Goal: Task Accomplishment & Management: Use online tool/utility

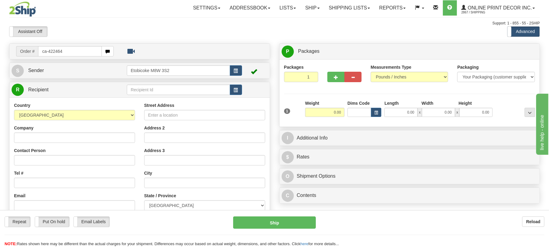
type input "ca-422464"
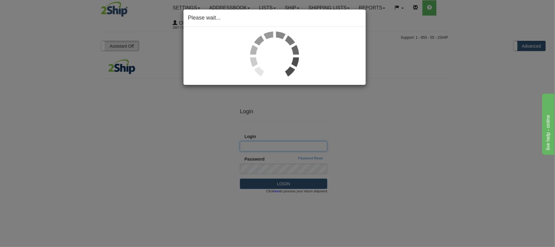
type input "Shipping"
drag, startPoint x: 297, startPoint y: 180, endPoint x: 246, endPoint y: 105, distance: 90.4
click at [297, 180] on div "Please wait..." at bounding box center [277, 123] width 555 height 247
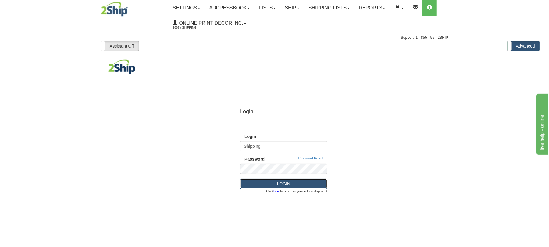
click at [278, 185] on button "LOGIN" at bounding box center [284, 183] width 88 height 10
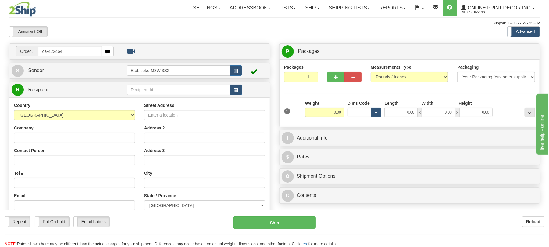
type input "ca-422464"
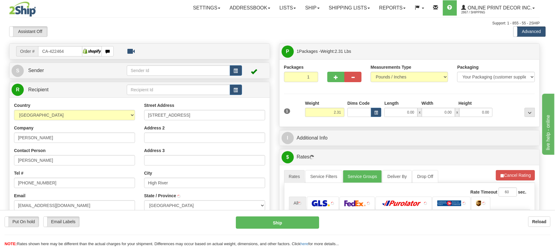
type input "HIGH RIVER"
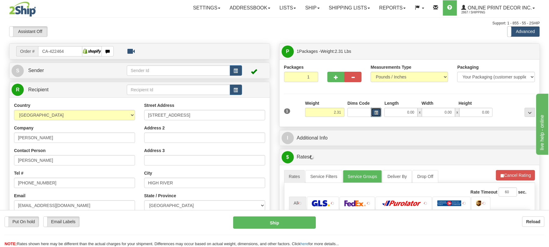
click at [379, 114] on button "button" at bounding box center [376, 112] width 10 height 9
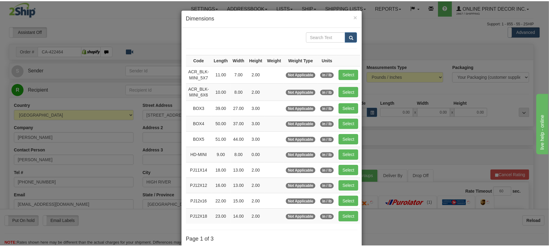
scroll to position [41, 0]
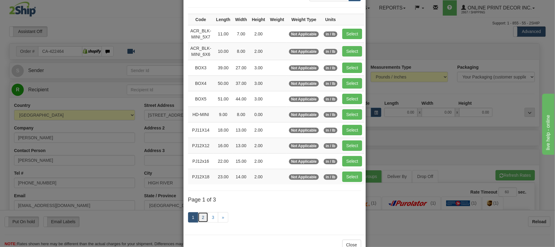
click at [199, 221] on link "2" at bounding box center [203, 217] width 10 height 10
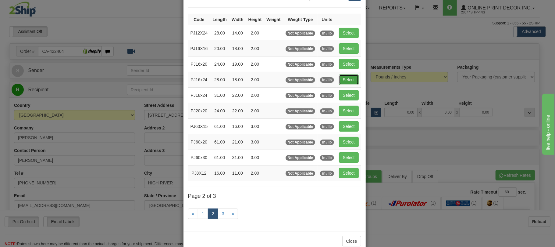
click at [347, 81] on button "Select" at bounding box center [349, 79] width 20 height 10
type input "PJ16x24"
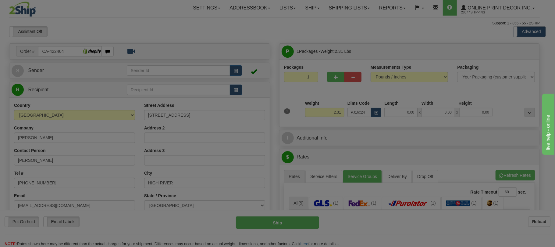
type input "28.00"
type input "18.00"
type input "2.00"
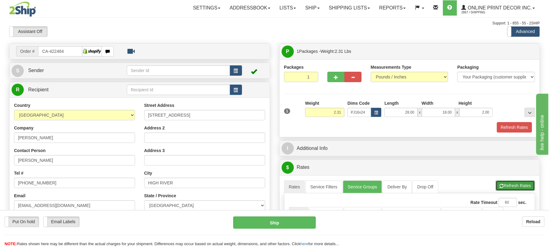
click at [514, 186] on button "Refresh Rates" at bounding box center [515, 185] width 39 height 10
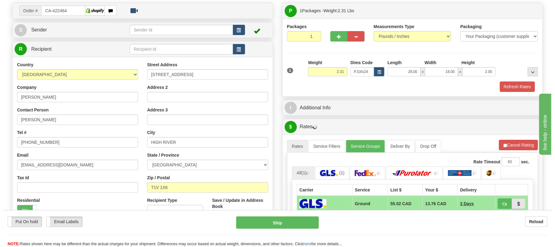
scroll to position [81, 0]
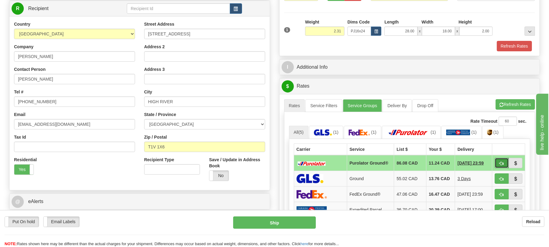
click at [502, 164] on span "button" at bounding box center [502, 163] width 4 height 4
type input "260"
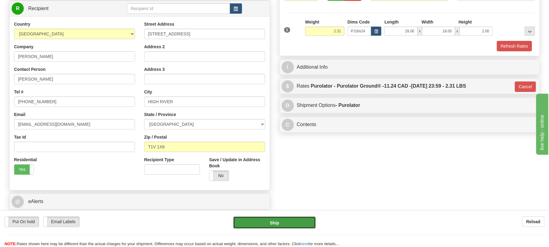
click at [293, 220] on button "Ship" at bounding box center [274, 222] width 82 height 12
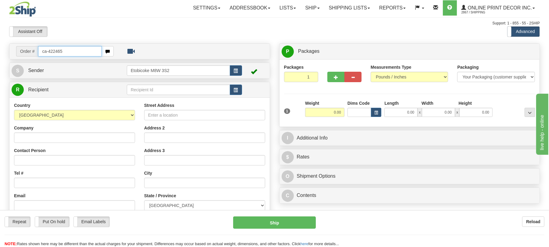
type input "ca-422465"
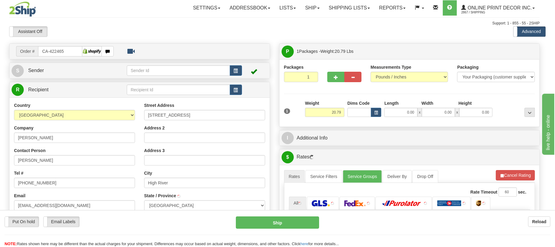
type input "HIGH RIVER"
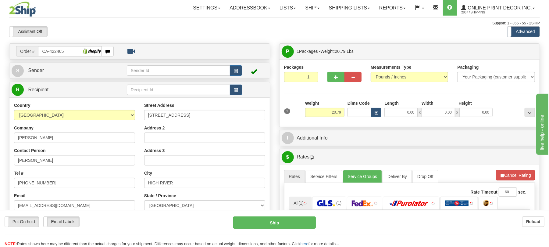
click at [333, 108] on div "Weight 20.79" at bounding box center [324, 108] width 39 height 17
click at [333, 114] on input "20.79" at bounding box center [324, 112] width 39 height 9
type input "10.00"
click at [374, 116] on button "button" at bounding box center [376, 112] width 10 height 9
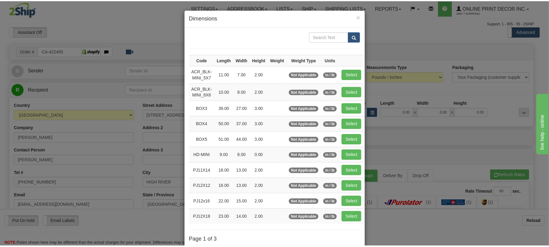
scroll to position [41, 0]
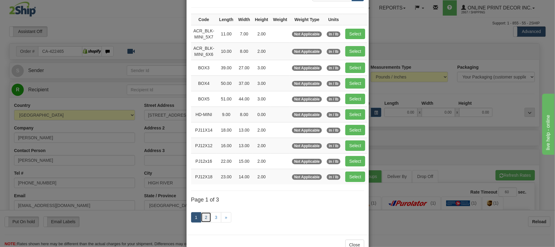
click at [203, 221] on link "2" at bounding box center [206, 217] width 10 height 10
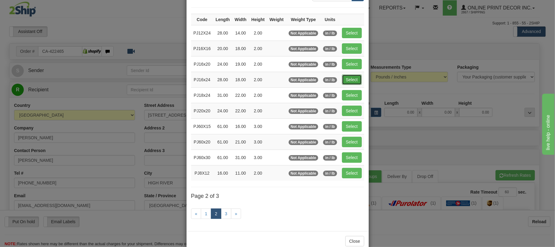
click at [361, 83] on button "Select" at bounding box center [352, 79] width 20 height 10
type input "PJ16x24"
type input "28.00"
type input "18.00"
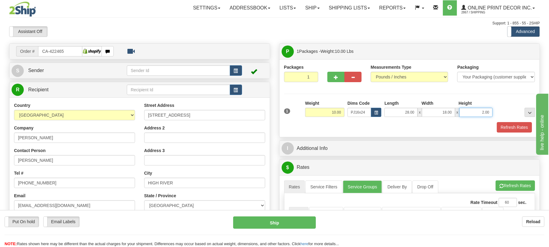
click at [466, 115] on input "2.00" at bounding box center [476, 112] width 33 height 9
click at [467, 115] on input "2.00" at bounding box center [476, 112] width 33 height 9
type input "6.00"
click at [335, 76] on span "button" at bounding box center [336, 77] width 4 height 4
radio input "true"
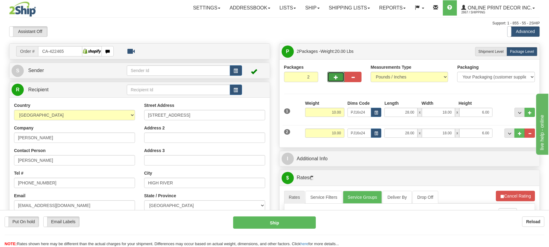
click at [335, 77] on span "button" at bounding box center [336, 77] width 4 height 4
type input "3"
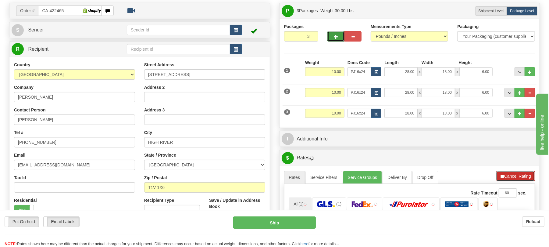
click at [518, 179] on button "Cancel Rating" at bounding box center [515, 176] width 39 height 10
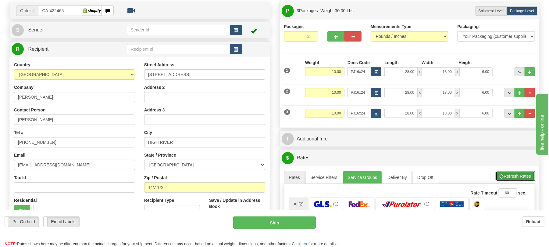
click at [518, 179] on button "Refresh Rates" at bounding box center [515, 176] width 39 height 10
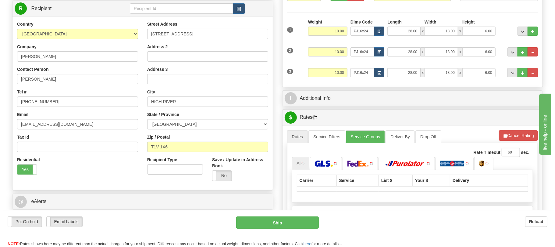
scroll to position [122, 0]
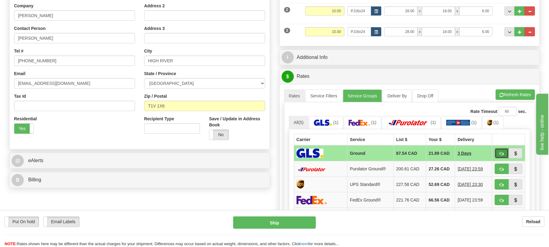
click at [502, 156] on span "button" at bounding box center [502, 154] width 4 height 4
type input "1"
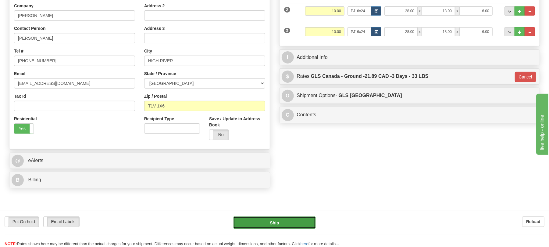
click at [287, 225] on button "Ship" at bounding box center [274, 222] width 82 height 12
